Goal: Task Accomplishment & Management: Manage account settings

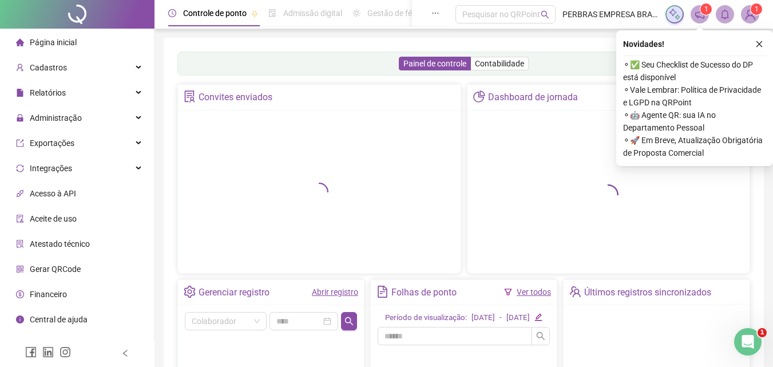
click at [762, 39] on button "button" at bounding box center [760, 44] width 14 height 14
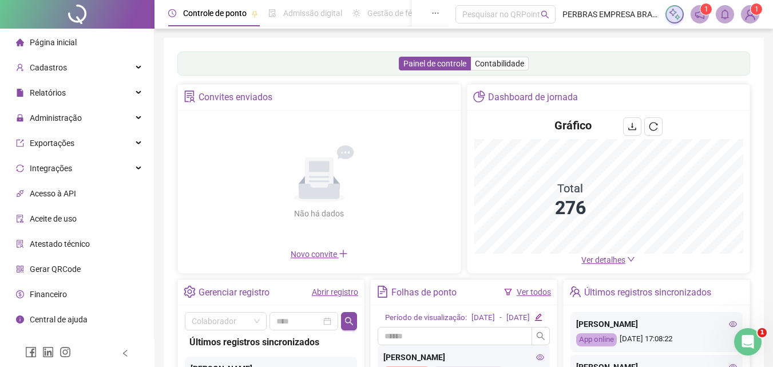
scroll to position [114, 0]
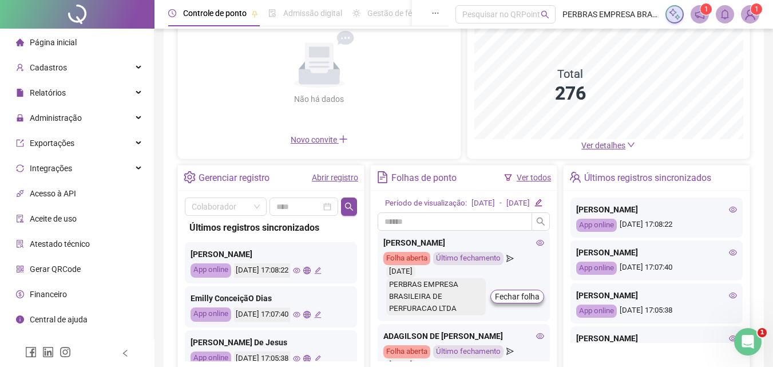
click at [729, 252] on icon "eye" at bounding box center [733, 252] width 8 height 8
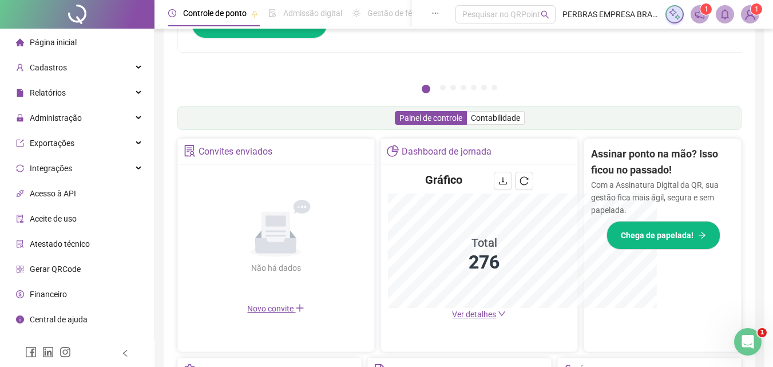
type input "**********"
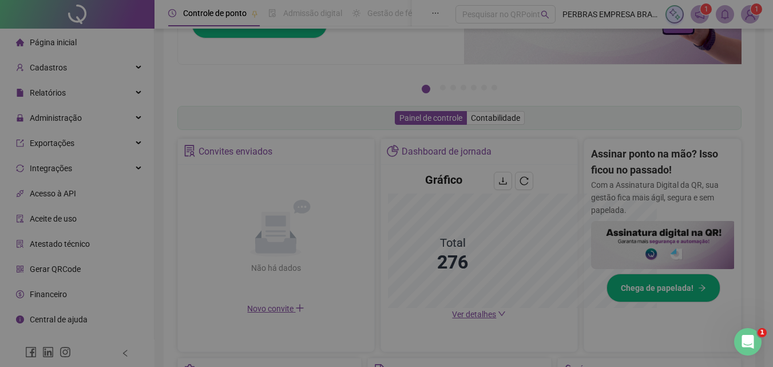
scroll to position [283, 0]
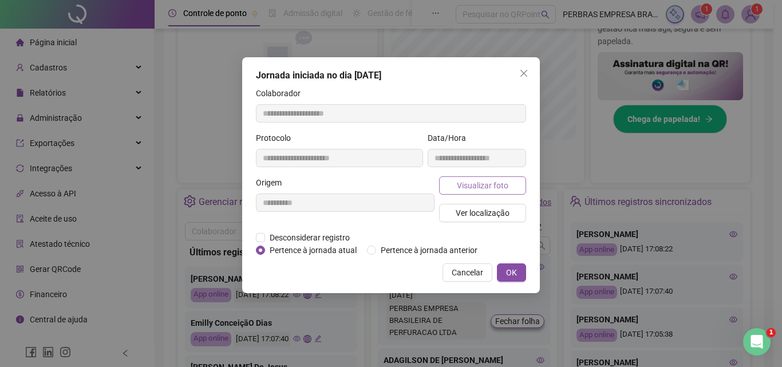
click at [504, 188] on span "Visualizar foto" at bounding box center [483, 185] width 52 height 13
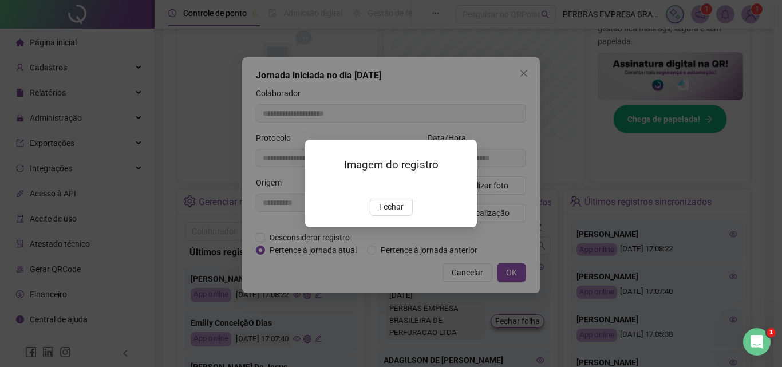
click at [319, 185] on img at bounding box center [319, 185] width 0 height 0
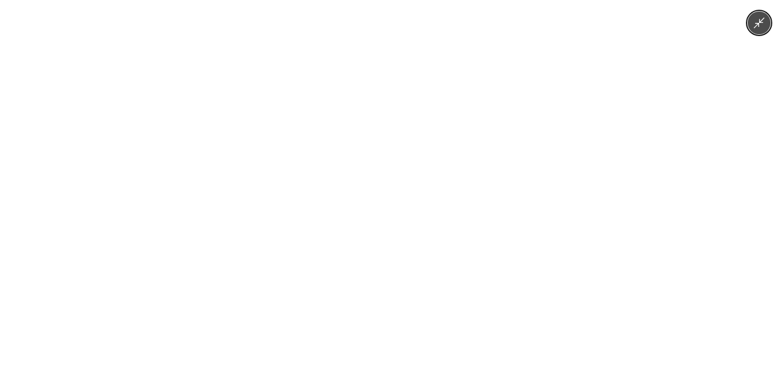
click at [408, 181] on img at bounding box center [390, 183] width 169 height 367
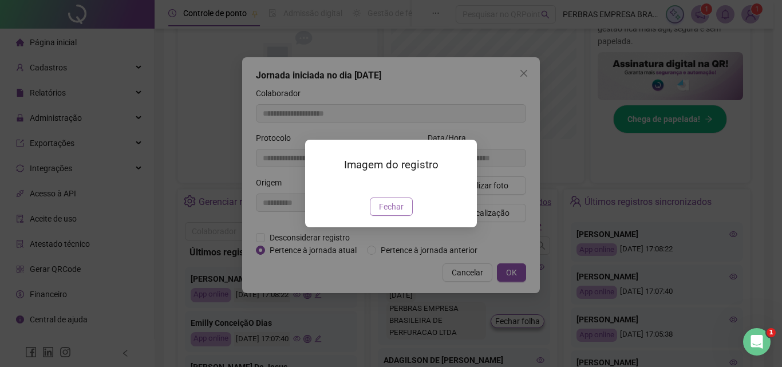
click at [384, 213] on span "Fechar" at bounding box center [391, 206] width 25 height 13
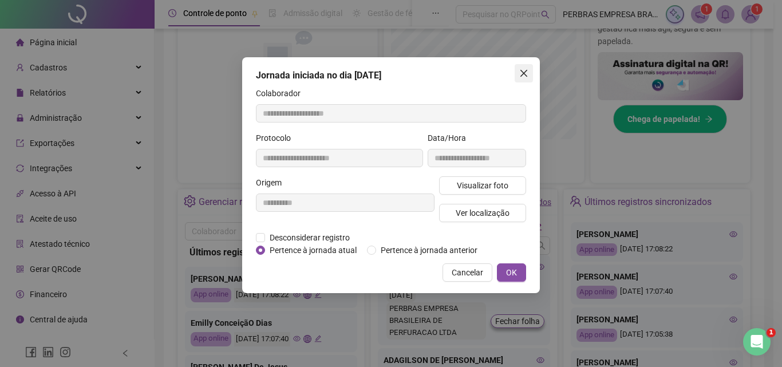
click at [521, 76] on icon "close" at bounding box center [523, 73] width 7 height 7
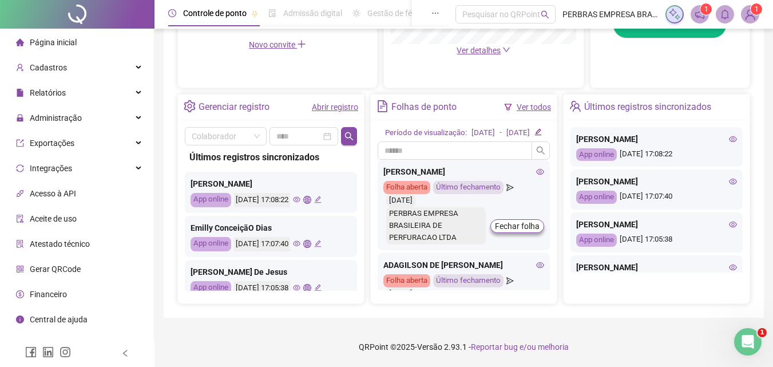
scroll to position [57, 0]
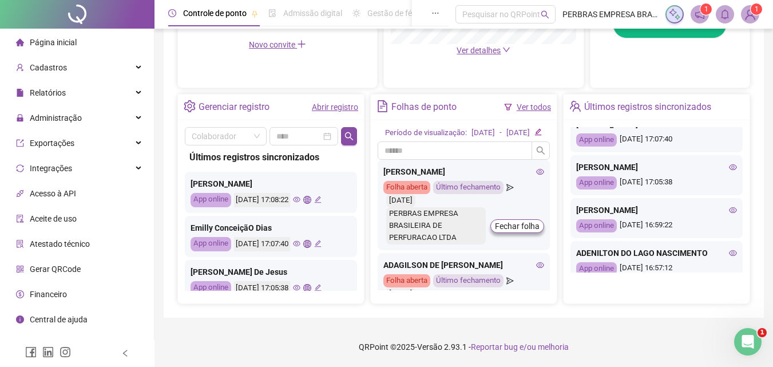
click at [729, 206] on icon "eye" at bounding box center [733, 210] width 8 height 8
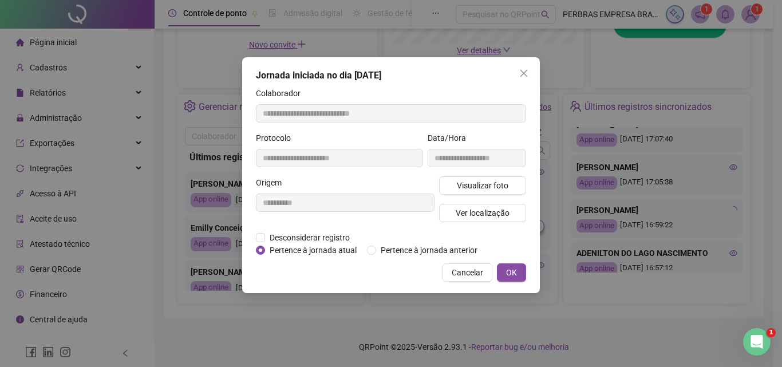
type input "**********"
click at [495, 189] on span "Visualizar foto" at bounding box center [483, 185] width 52 height 13
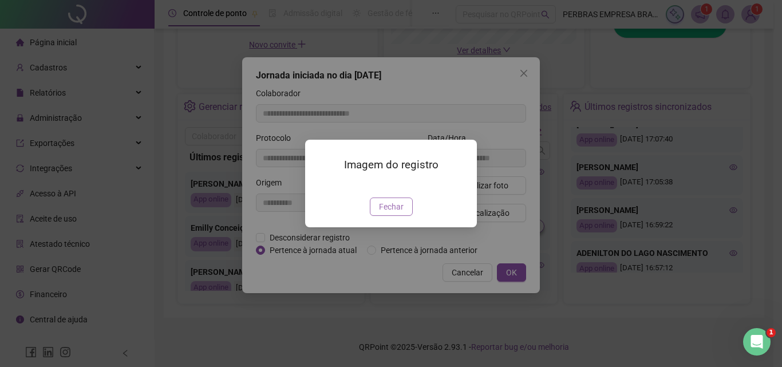
click at [399, 213] on span "Fechar" at bounding box center [391, 206] width 25 height 13
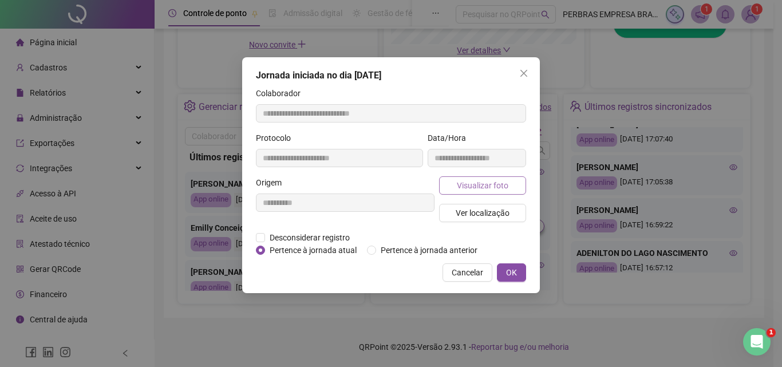
click at [497, 187] on span "Visualizar foto" at bounding box center [483, 185] width 52 height 13
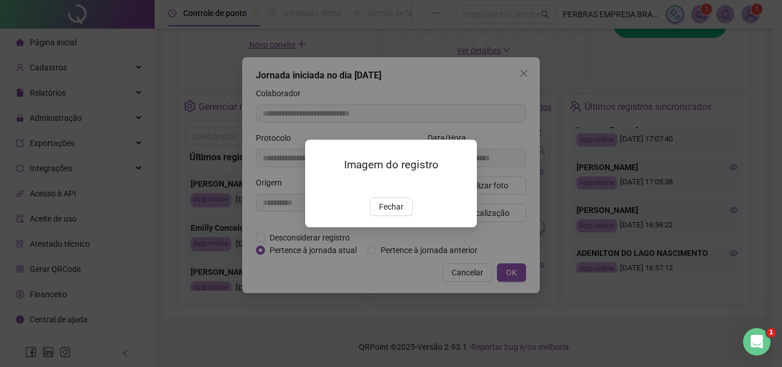
click at [319, 185] on img at bounding box center [319, 185] width 0 height 0
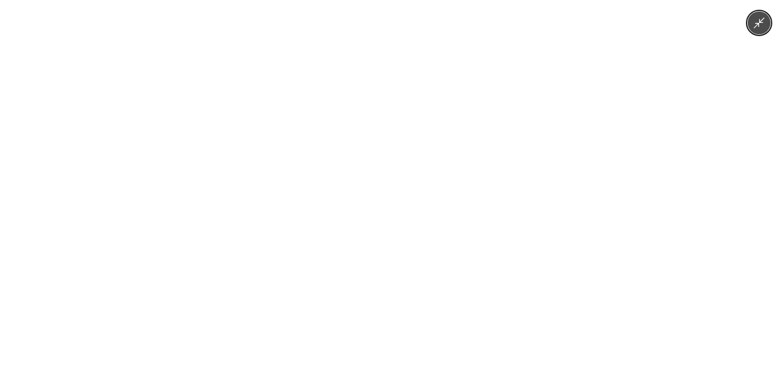
click at [445, 217] on img at bounding box center [391, 183] width 275 height 367
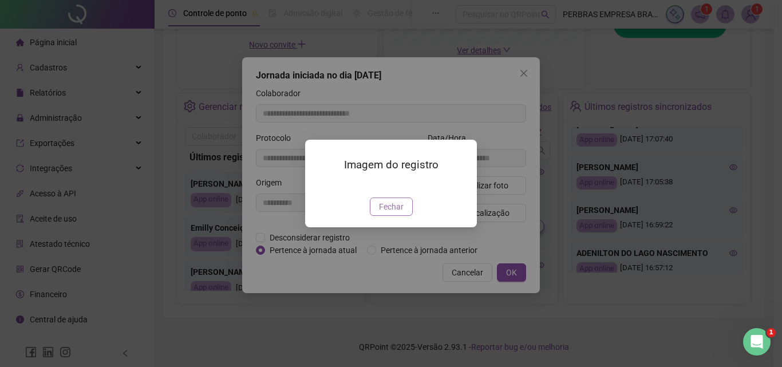
click at [403, 216] on button "Fechar" at bounding box center [391, 206] width 43 height 18
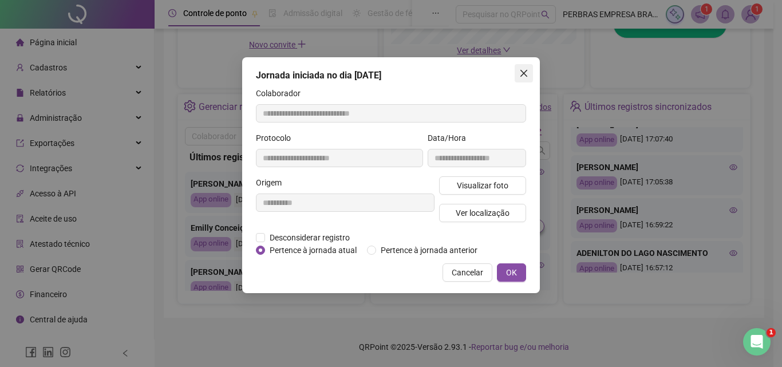
click at [521, 77] on icon "close" at bounding box center [523, 73] width 9 height 9
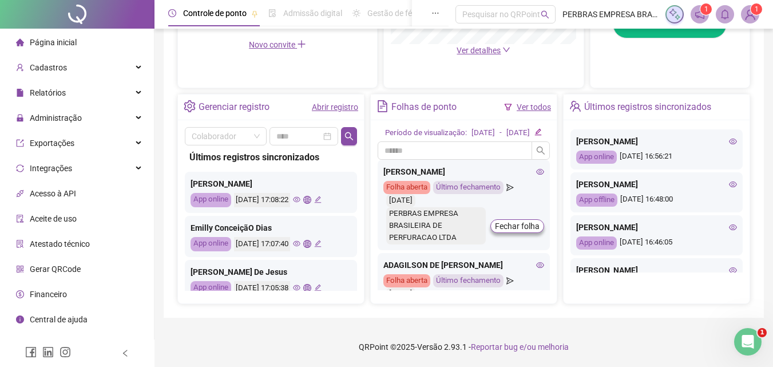
scroll to position [229, 0]
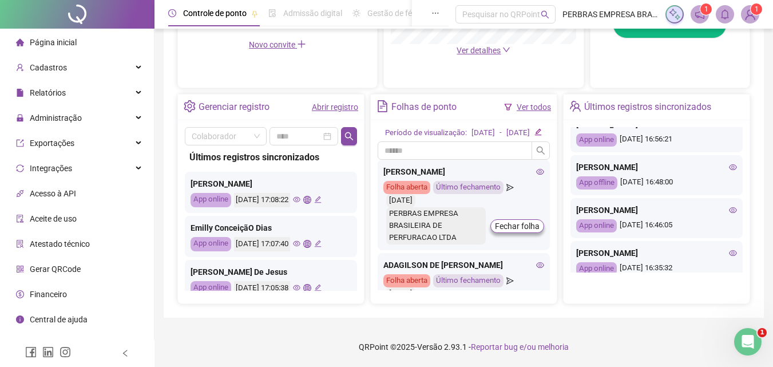
click at [729, 206] on icon "eye" at bounding box center [733, 210] width 8 height 8
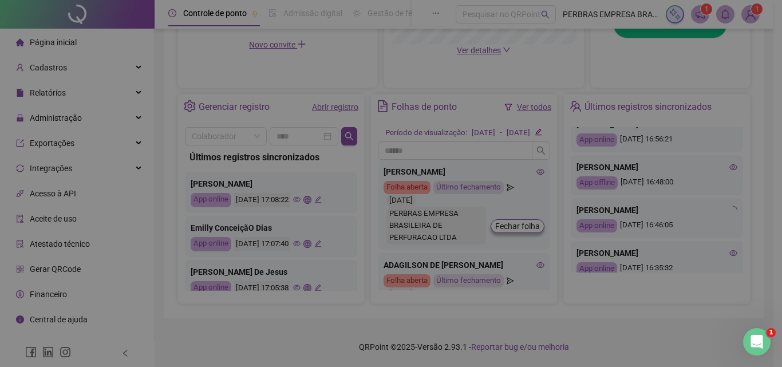
type input "**********"
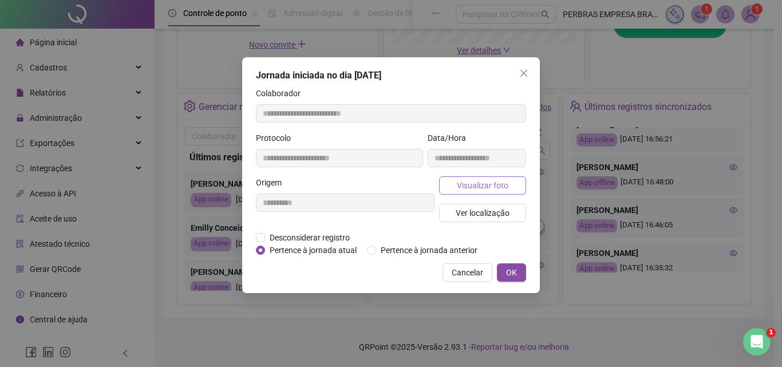
click at [476, 185] on span "Visualizar foto" at bounding box center [483, 185] width 52 height 13
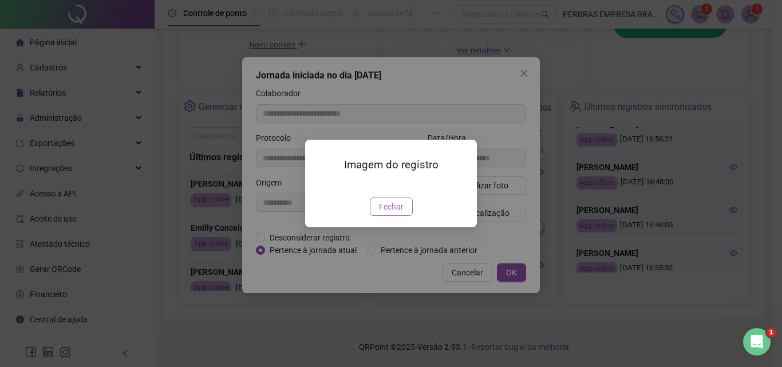
click at [386, 213] on span "Fechar" at bounding box center [391, 206] width 25 height 13
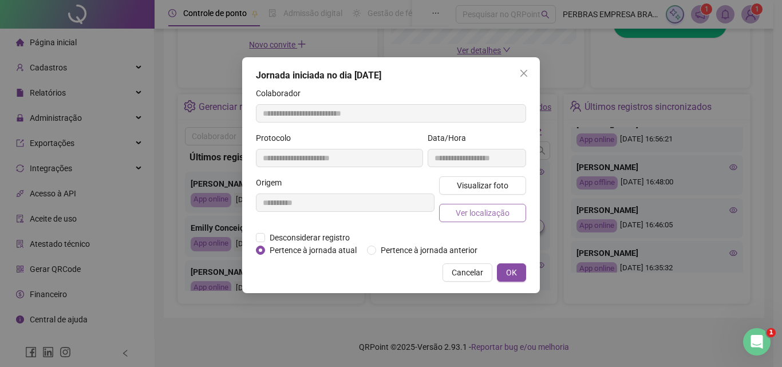
click at [486, 219] on span "Ver localização" at bounding box center [483, 213] width 54 height 13
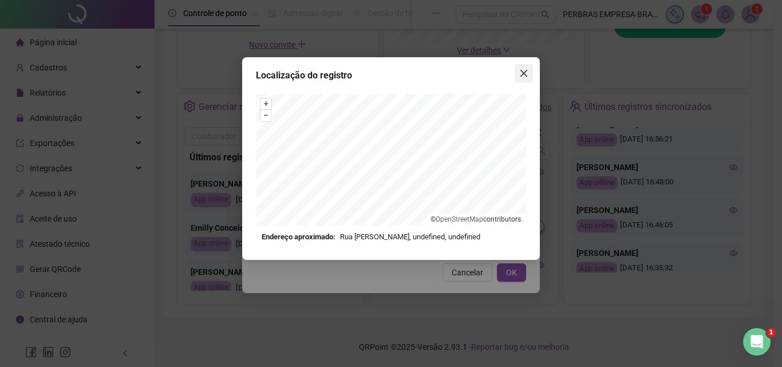
click at [522, 69] on icon "close" at bounding box center [523, 73] width 9 height 9
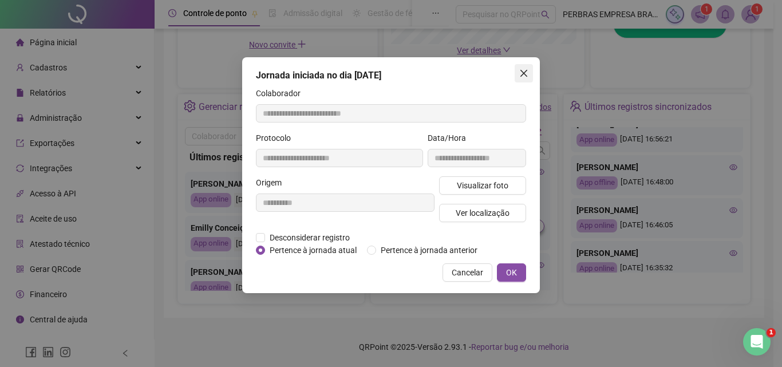
click at [526, 78] on button "Close" at bounding box center [524, 73] width 18 height 18
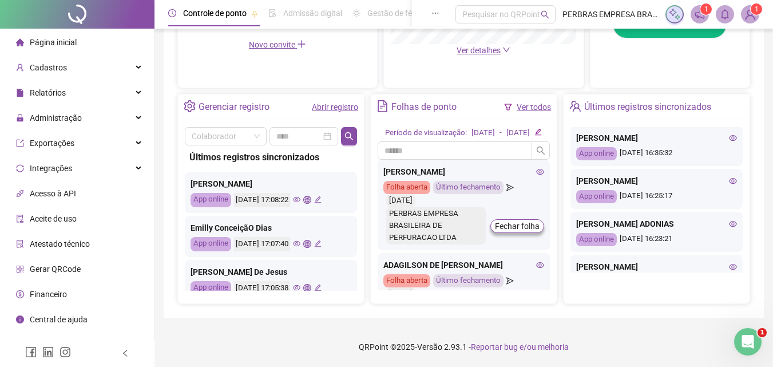
scroll to position [343, 0]
click at [729, 185] on icon "eye" at bounding box center [733, 181] width 8 height 8
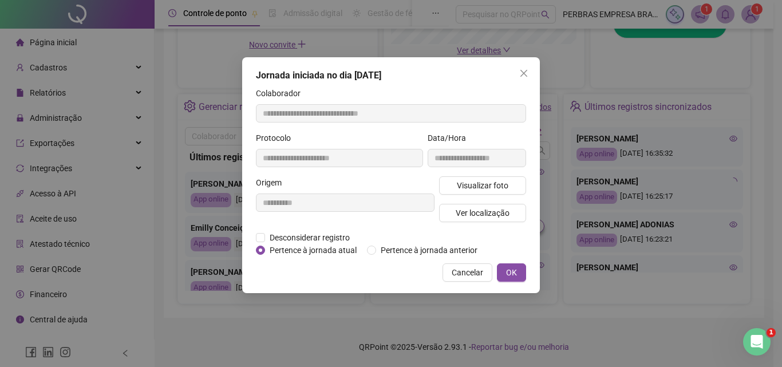
type input "**********"
click at [508, 194] on button "Visualizar foto" at bounding box center [482, 185] width 87 height 18
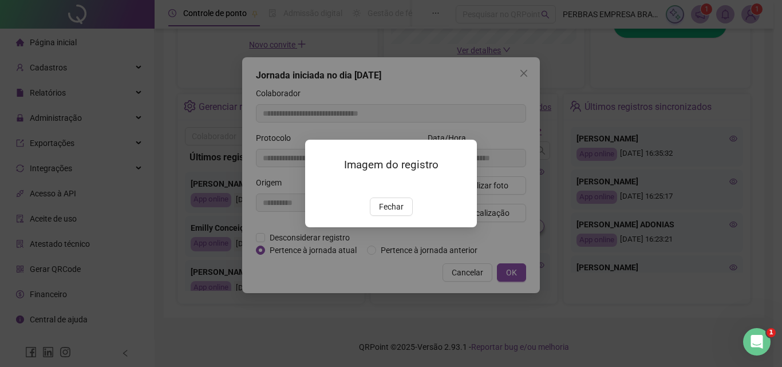
click at [319, 185] on img at bounding box center [319, 185] width 0 height 0
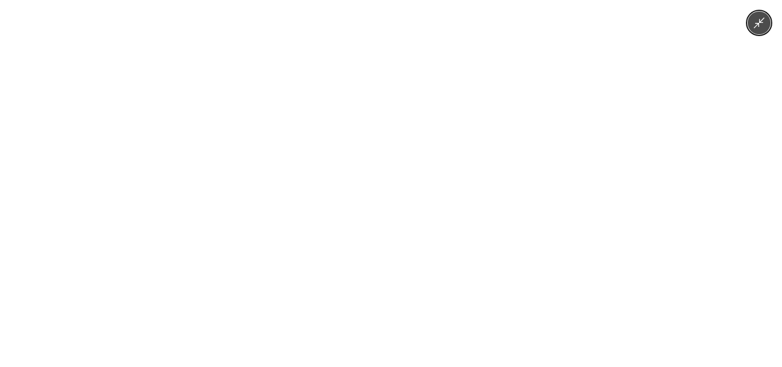
click at [430, 201] on img at bounding box center [390, 183] width 169 height 367
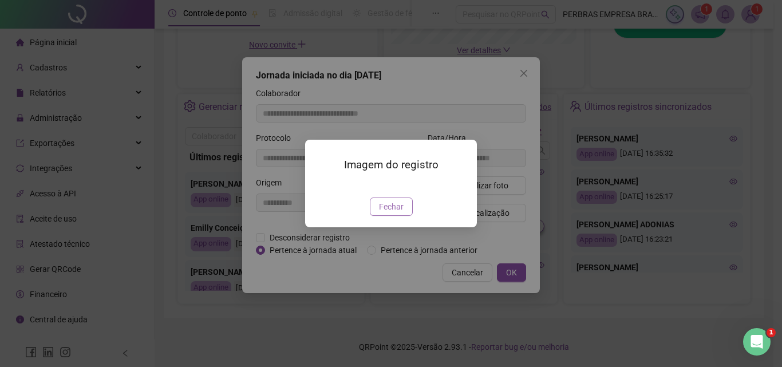
click at [384, 213] on span "Fechar" at bounding box center [391, 206] width 25 height 13
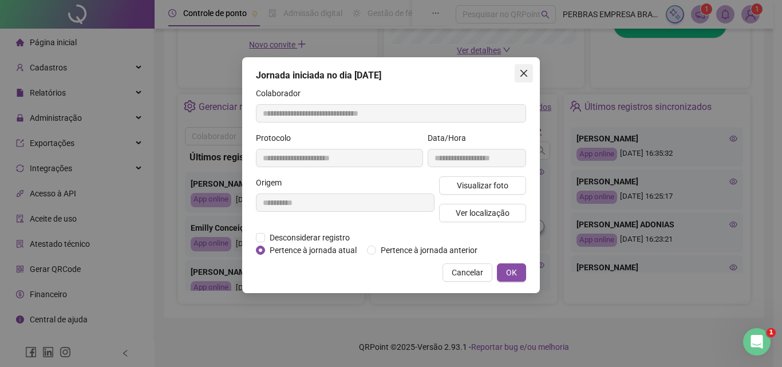
click at [525, 73] on icon "close" at bounding box center [523, 73] width 9 height 9
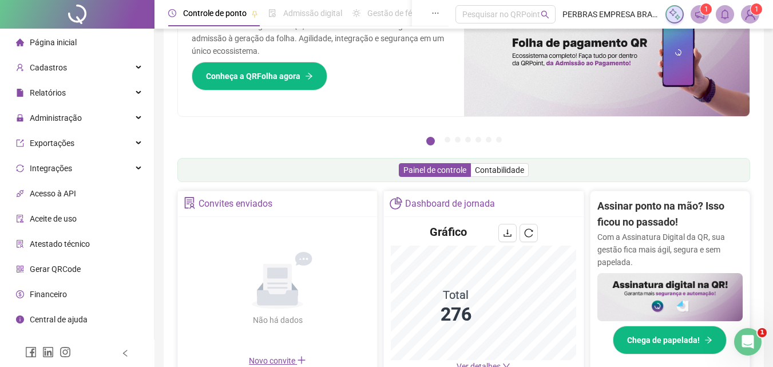
scroll to position [0, 0]
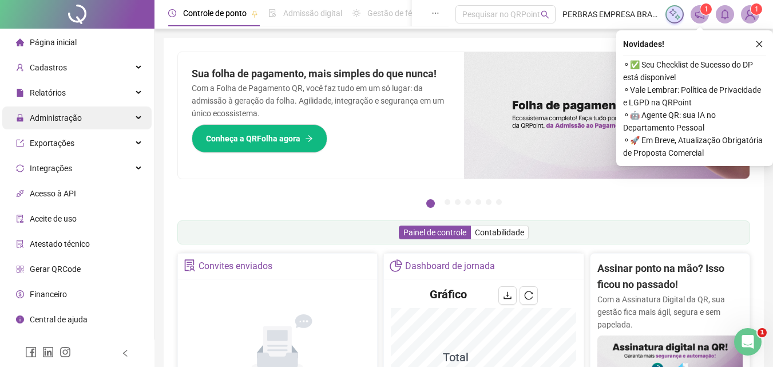
click at [65, 120] on span "Administração" at bounding box center [56, 117] width 52 height 9
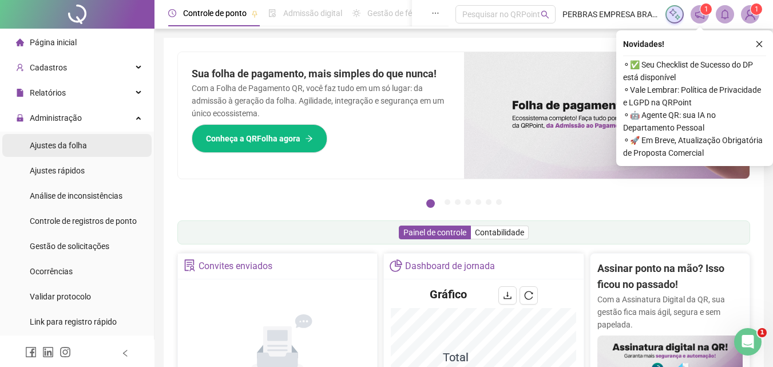
click at [77, 149] on span "Ajustes da folha" at bounding box center [58, 145] width 57 height 9
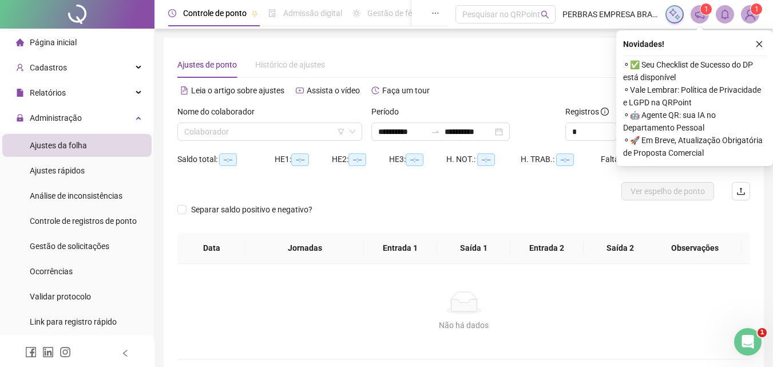
type input "**********"
click at [385, 132] on input "**********" at bounding box center [402, 131] width 48 height 13
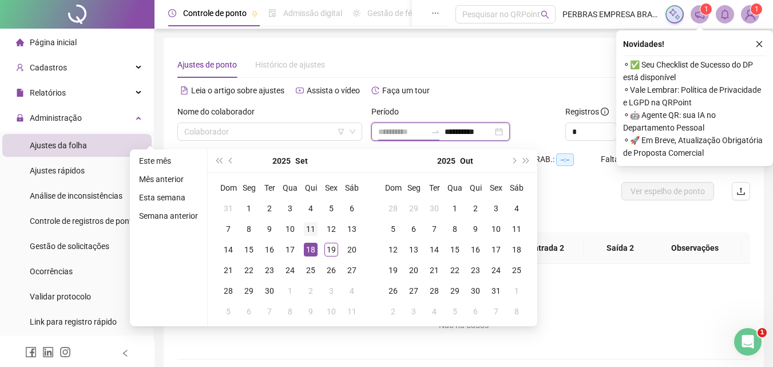
type input "**********"
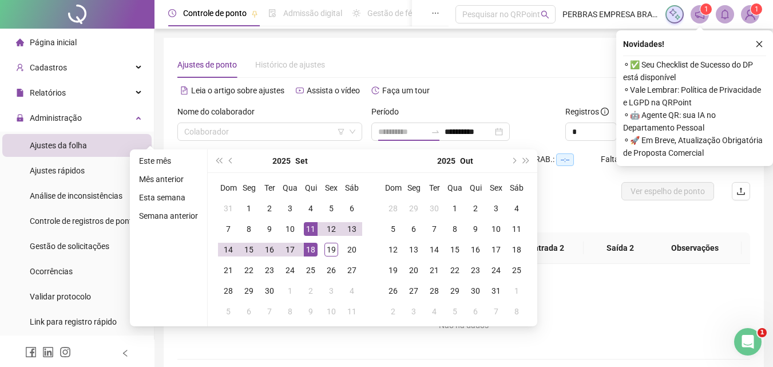
click at [307, 231] on div "11" at bounding box center [311, 229] width 14 height 14
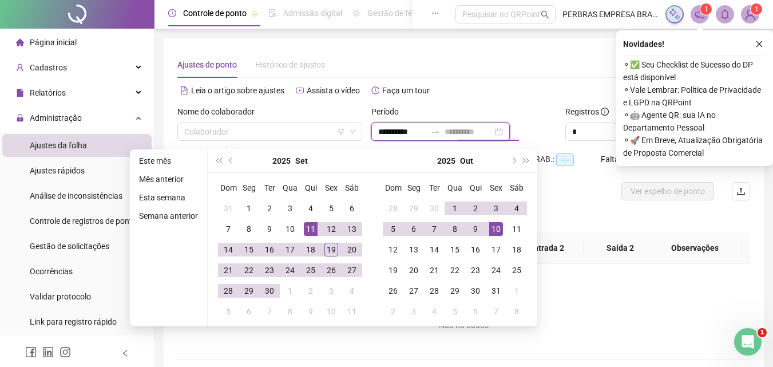
type input "**********"
click at [488, 228] on td "10" at bounding box center [496, 229] width 21 height 21
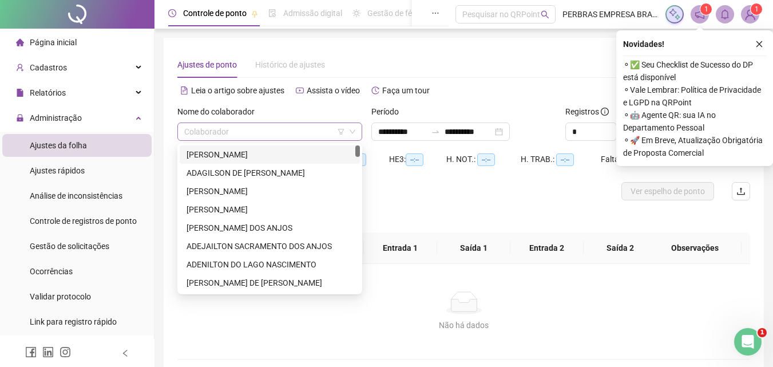
click at [308, 140] on div "Colaborador" at bounding box center [269, 131] width 185 height 18
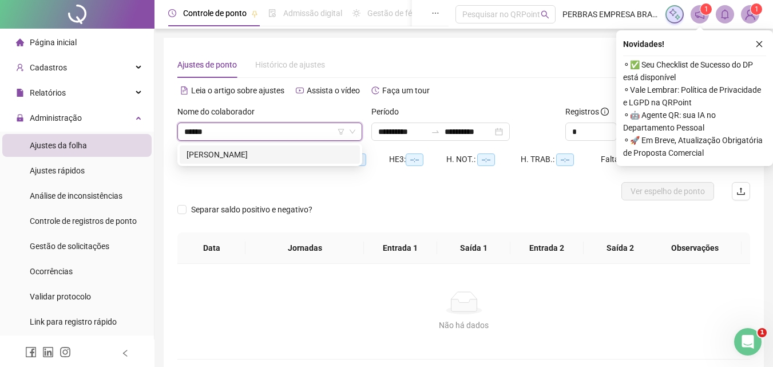
type input "*******"
click at [302, 153] on div "[PERSON_NAME]" at bounding box center [270, 154] width 167 height 13
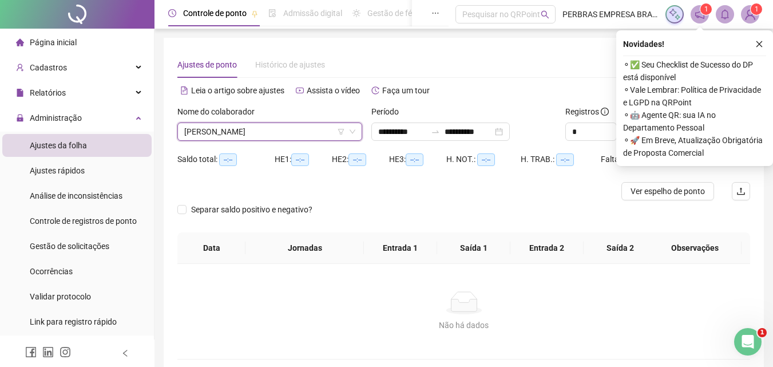
click at [756, 36] on div "Novidades ! ⚬ ✅ Seu Checklist de Sucesso do DP está disponível ⚬ Vale Lembrar: …" at bounding box center [694, 98] width 157 height 136
click at [762, 45] on icon "close" at bounding box center [759, 44] width 8 height 8
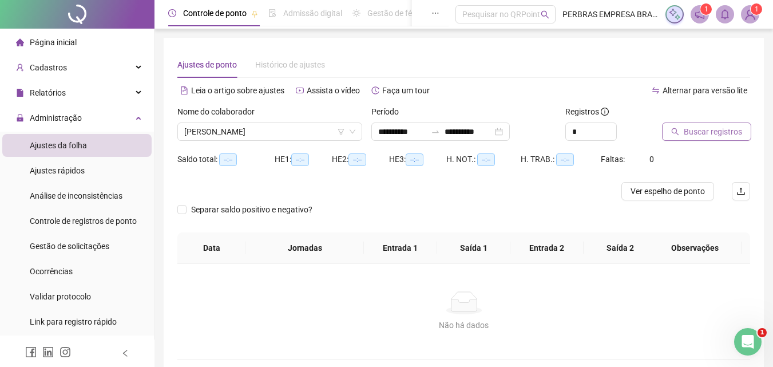
click at [694, 134] on span "Buscar registros" at bounding box center [713, 131] width 58 height 13
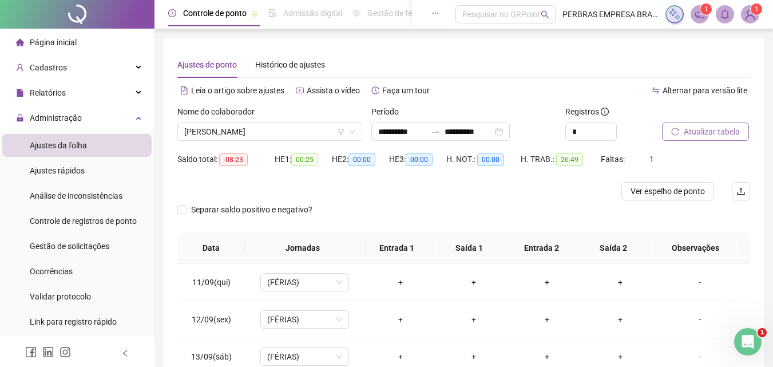
click at [698, 134] on span "Atualizar tabela" at bounding box center [712, 131] width 56 height 13
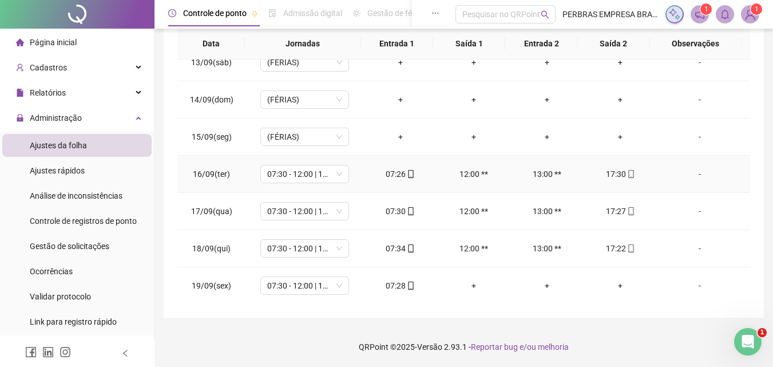
scroll to position [90, 0]
click at [407, 282] on icon "mobile" at bounding box center [411, 285] width 8 height 8
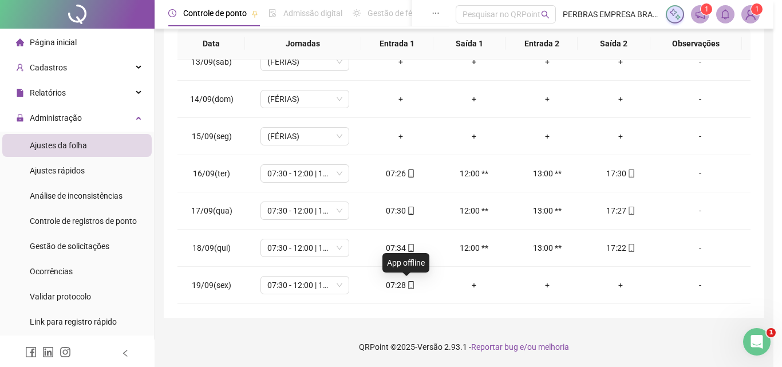
type input "**********"
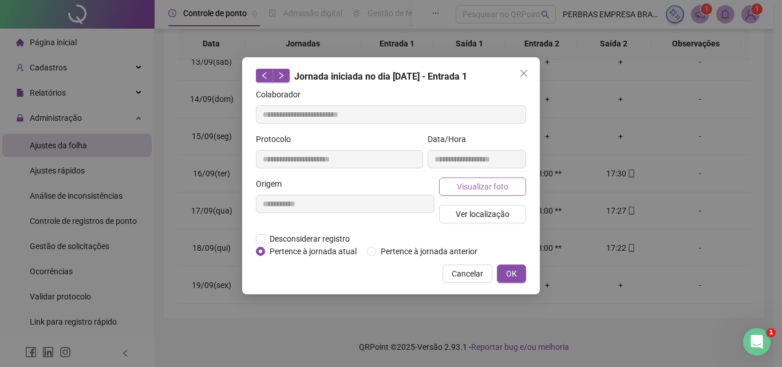
click at [481, 187] on span "Visualizar foto" at bounding box center [483, 186] width 52 height 13
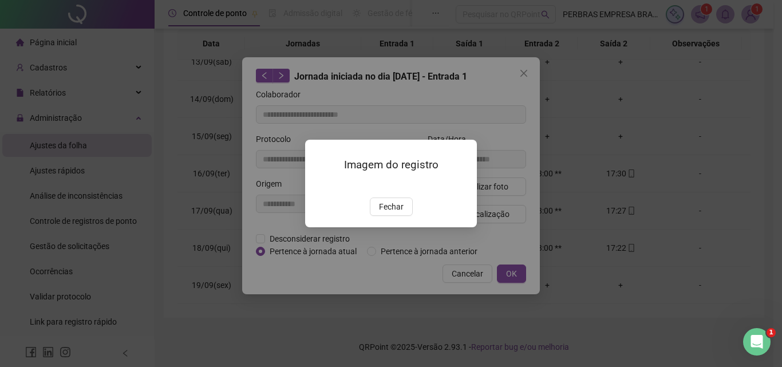
click at [319, 185] on img at bounding box center [319, 185] width 0 height 0
click at [398, 213] on span "Fechar" at bounding box center [391, 206] width 25 height 13
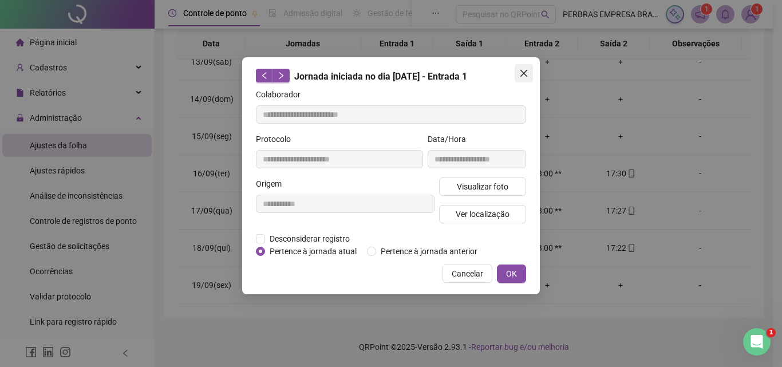
click at [522, 74] on icon "close" at bounding box center [523, 73] width 9 height 9
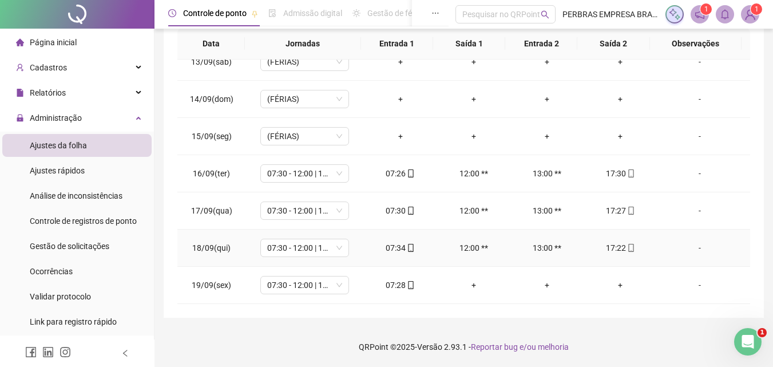
click at [407, 250] on icon "mobile" at bounding box center [411, 248] width 8 height 8
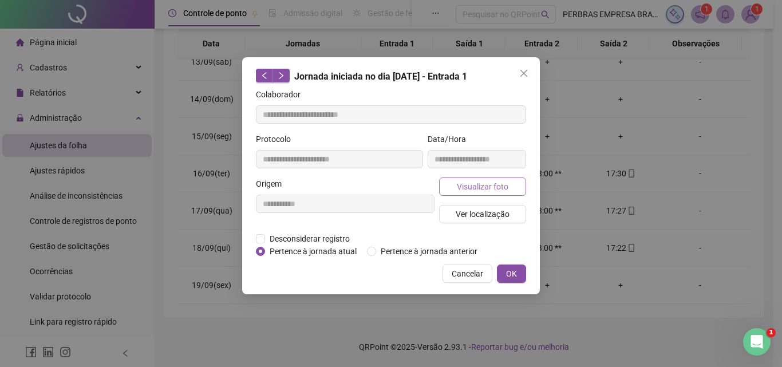
type input "**********"
click at [460, 190] on span "Visualizar foto" at bounding box center [483, 186] width 52 height 13
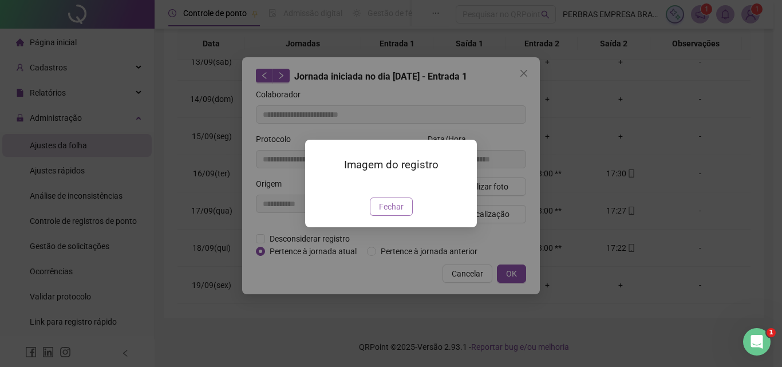
click at [390, 213] on span "Fechar" at bounding box center [391, 206] width 25 height 13
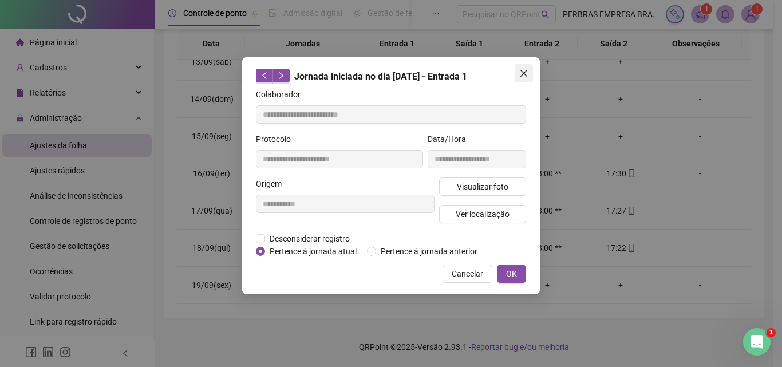
click at [524, 69] on icon "close" at bounding box center [523, 73] width 9 height 9
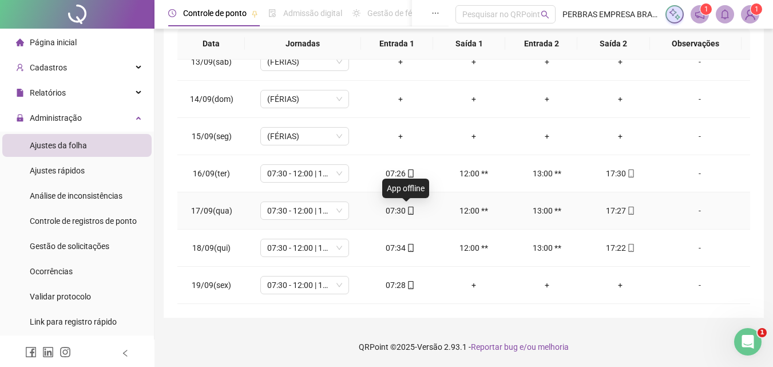
click at [410, 210] on icon "mobile" at bounding box center [411, 211] width 8 height 8
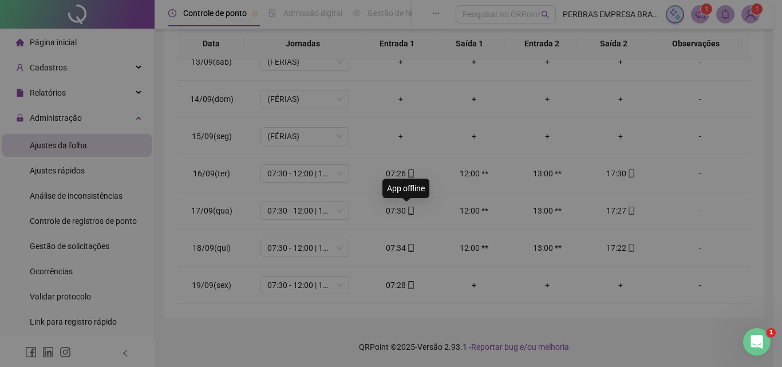
type input "**********"
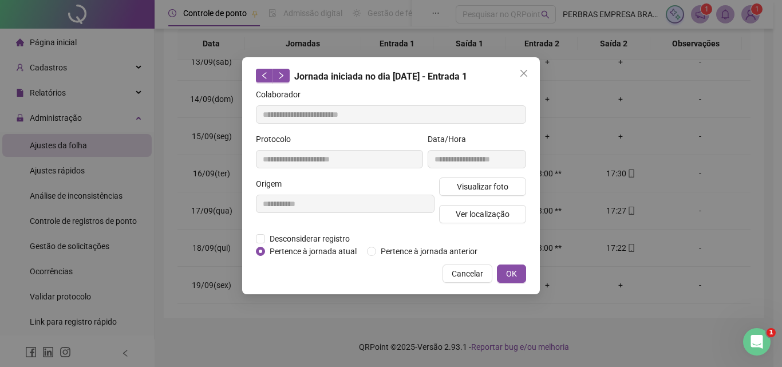
click at [491, 173] on div "**********" at bounding box center [476, 155] width 103 height 45
click at [492, 181] on span "Visualizar foto" at bounding box center [483, 186] width 52 height 13
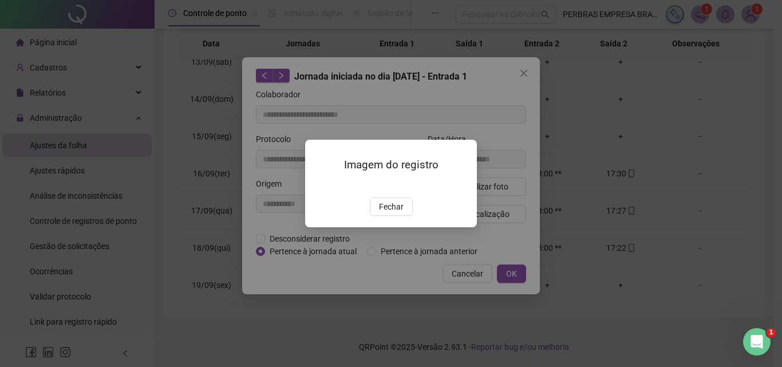
click at [319, 185] on img at bounding box center [319, 185] width 0 height 0
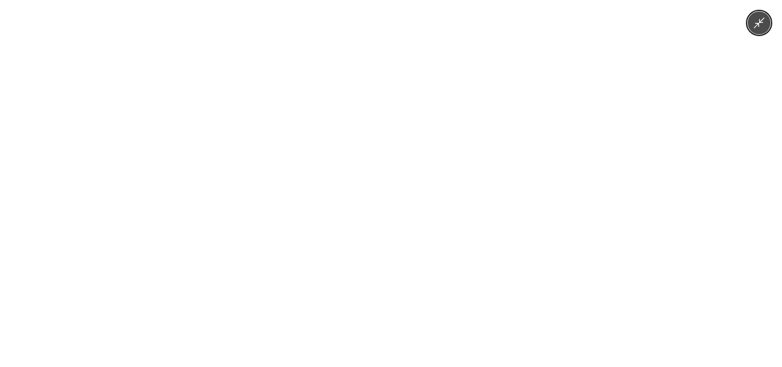
click at [424, 239] on img at bounding box center [391, 183] width 275 height 367
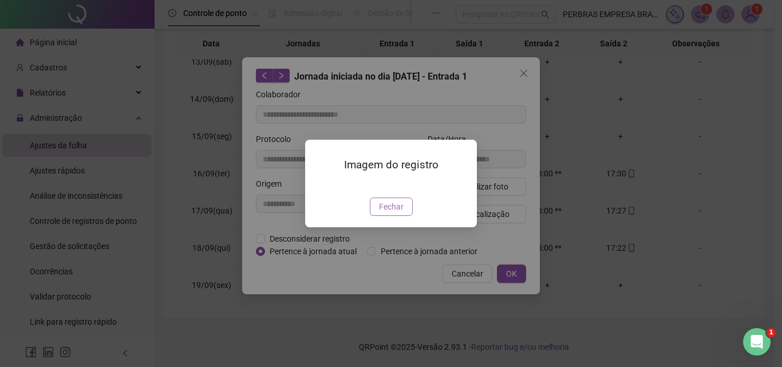
click at [400, 213] on span "Fechar" at bounding box center [391, 206] width 25 height 13
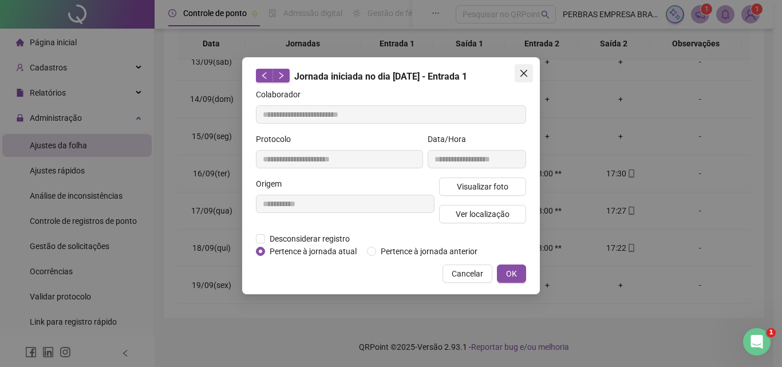
click at [526, 71] on icon "close" at bounding box center [523, 73] width 7 height 7
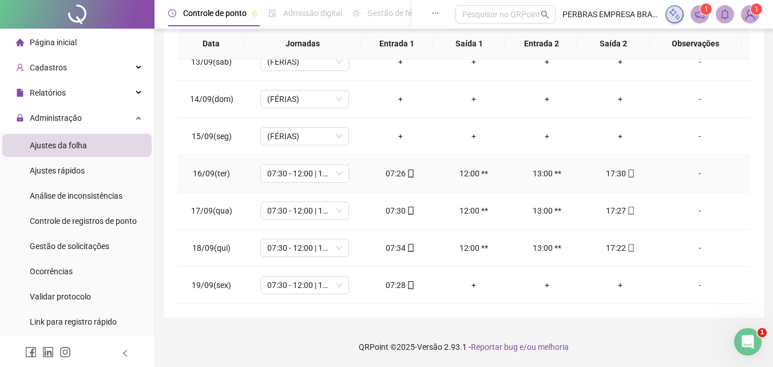
click at [407, 173] on icon "mobile" at bounding box center [411, 173] width 8 height 8
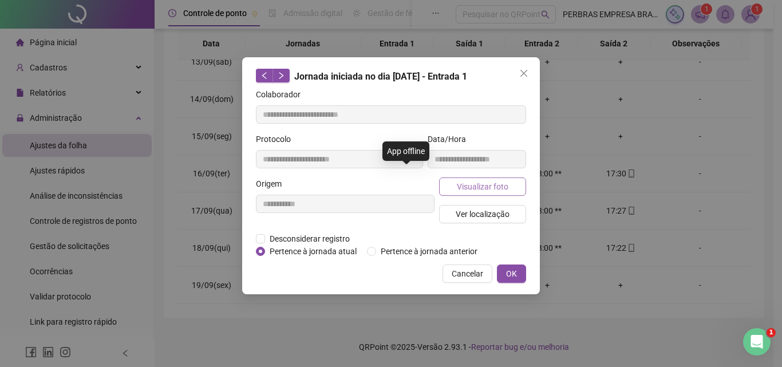
type input "**********"
click at [481, 181] on span "Visualizar foto" at bounding box center [483, 186] width 52 height 13
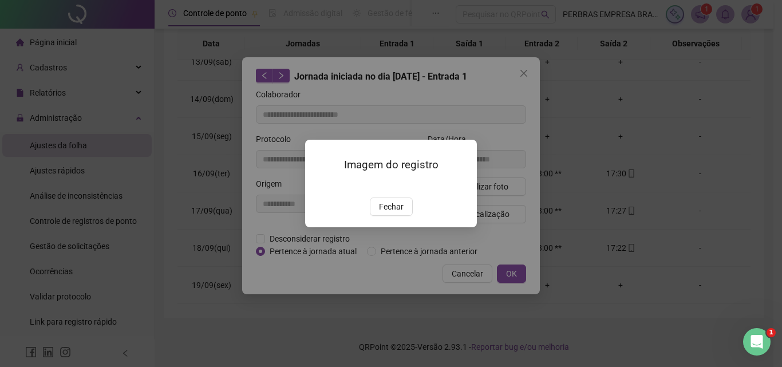
click at [319, 185] on img at bounding box center [319, 185] width 0 height 0
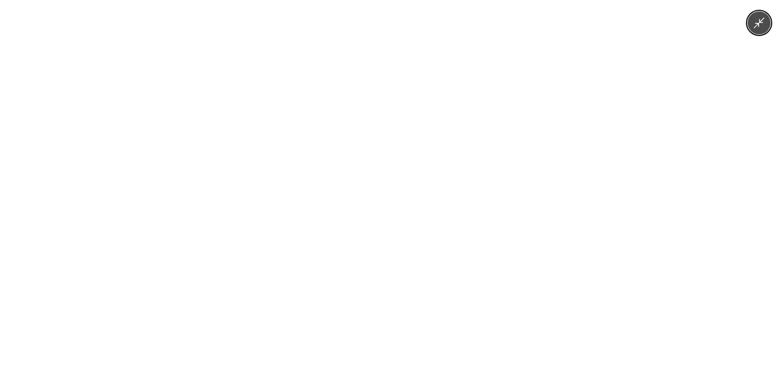
click at [421, 240] on img at bounding box center [391, 183] width 275 height 367
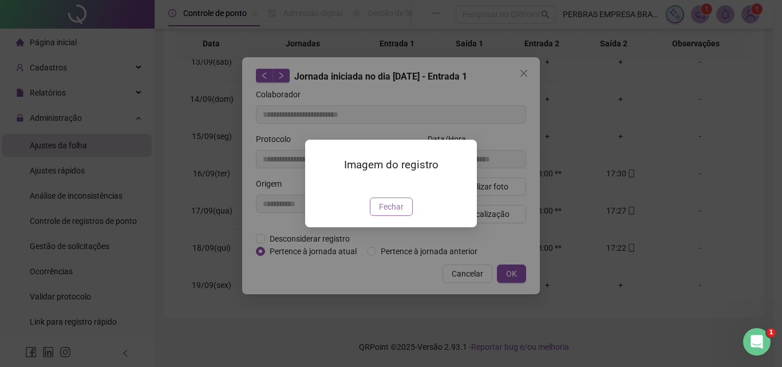
click at [397, 216] on button "Fechar" at bounding box center [391, 206] width 43 height 18
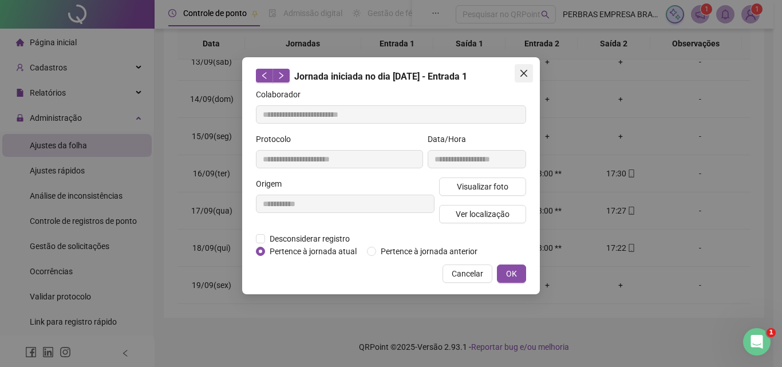
click at [523, 72] on icon "close" at bounding box center [523, 73] width 7 height 7
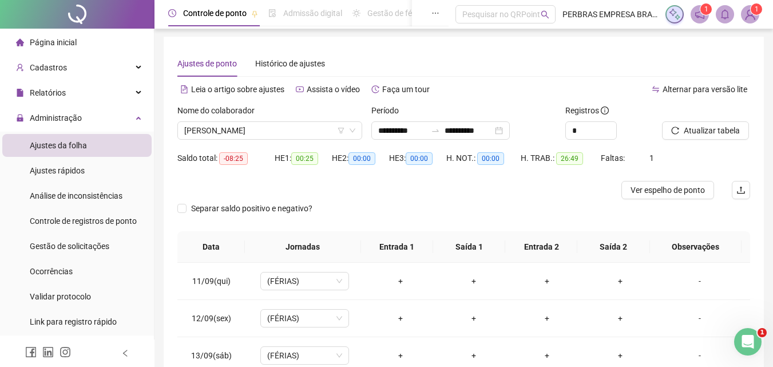
scroll to position [0, 0]
